Goal: Find specific page/section: Find specific page/section

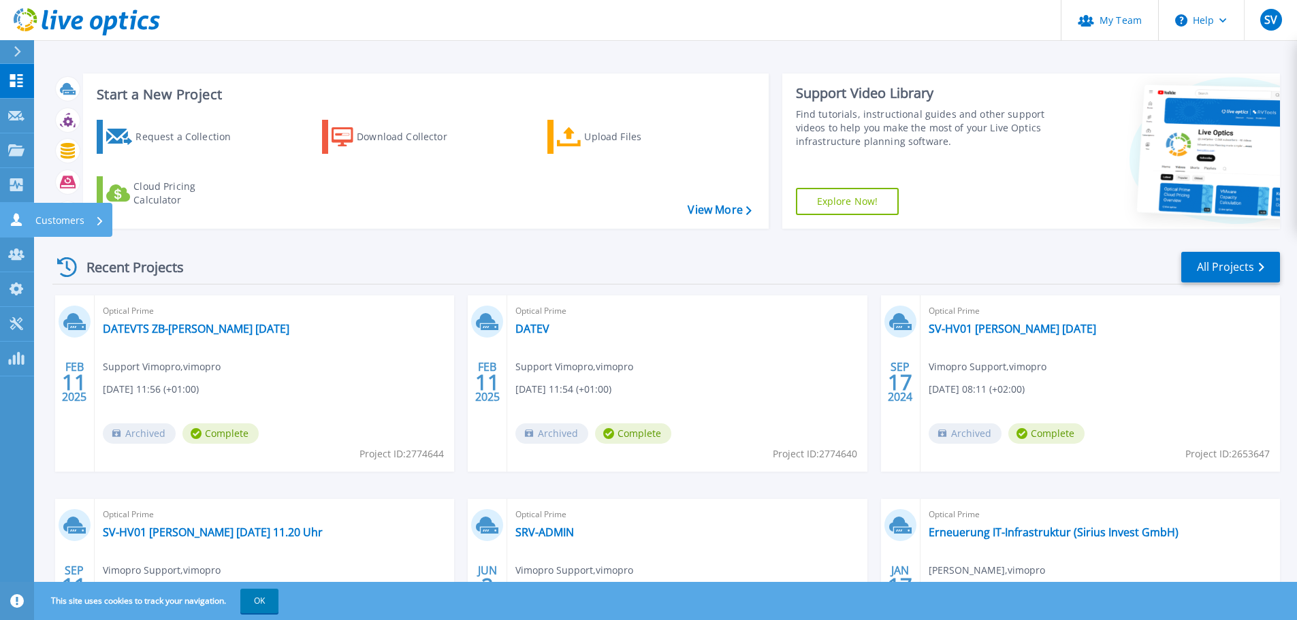
click at [16, 233] on link "Customers Customers" at bounding box center [17, 220] width 34 height 35
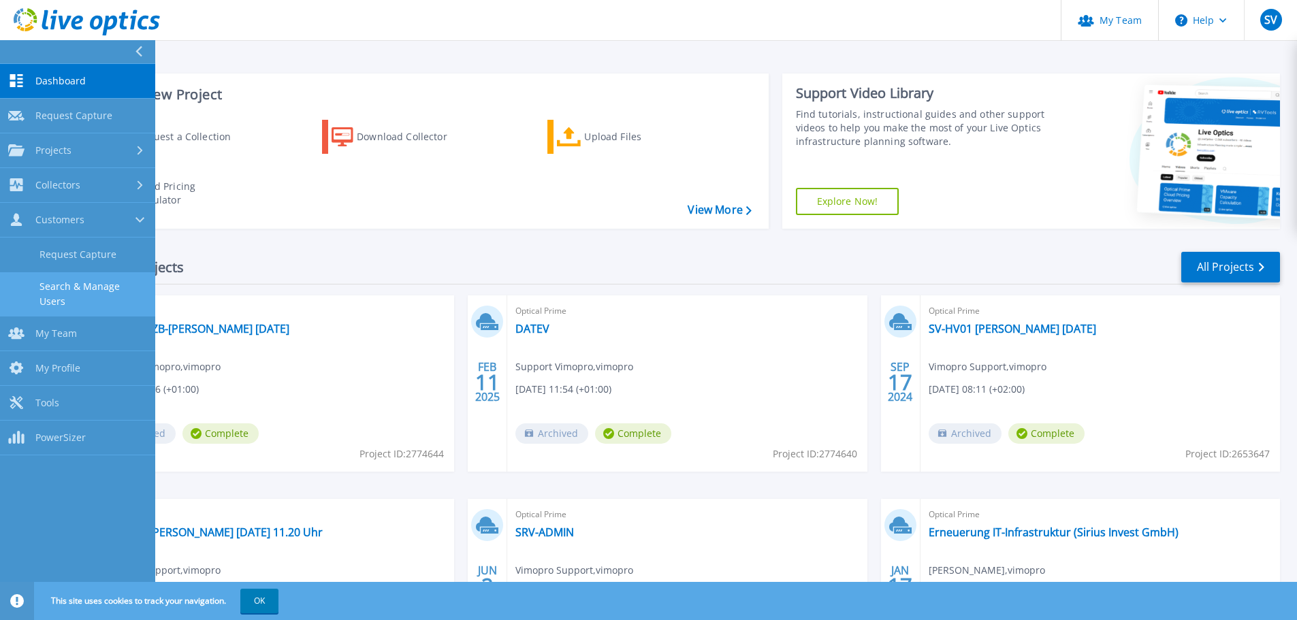
click at [101, 287] on link "Search & Manage Users" at bounding box center [77, 294] width 155 height 44
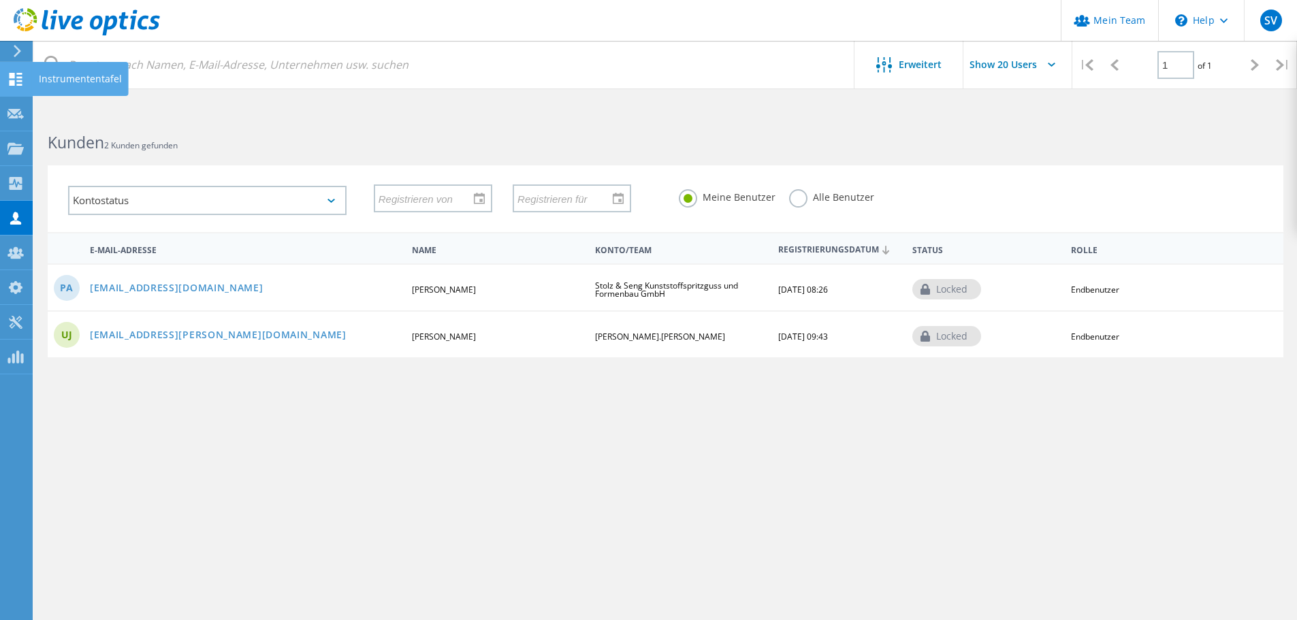
click at [14, 81] on use at bounding box center [16, 79] width 13 height 13
